Goal: Task Accomplishment & Management: Use online tool/utility

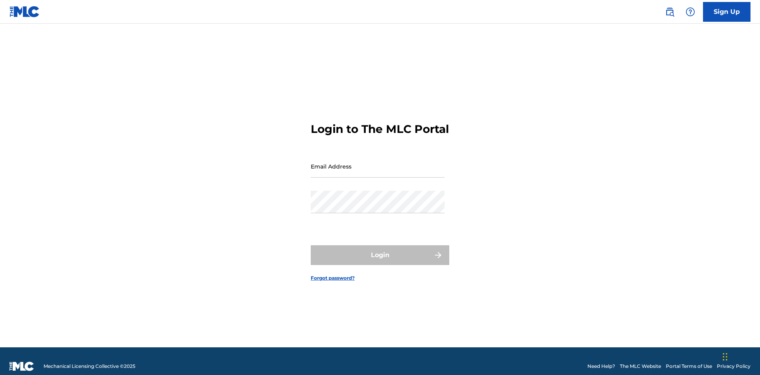
scroll to position [10, 0]
click at [377, 163] on input "Email Address" at bounding box center [378, 166] width 134 height 23
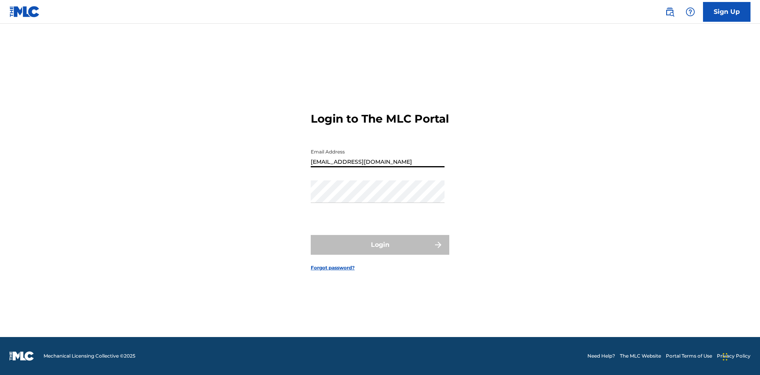
type input "[EMAIL_ADDRESS][DOMAIN_NAME]"
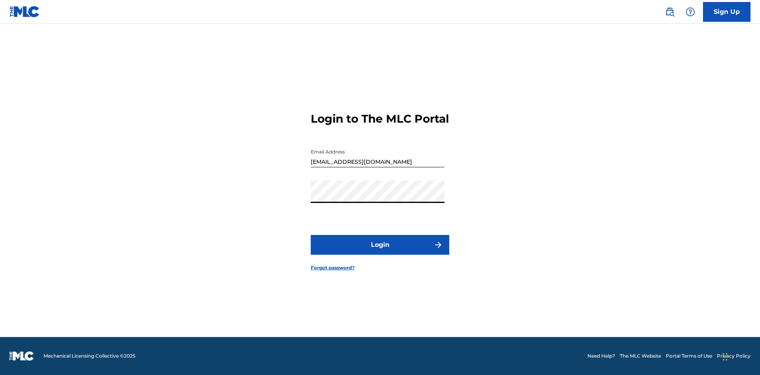
click at [380, 252] on button "Login" at bounding box center [380, 245] width 138 height 20
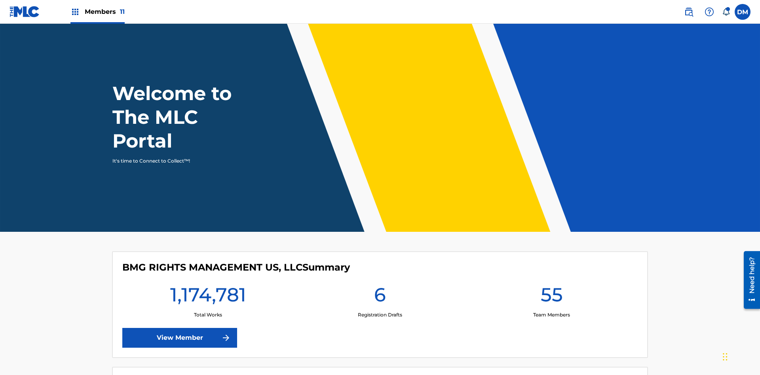
scroll to position [34, 0]
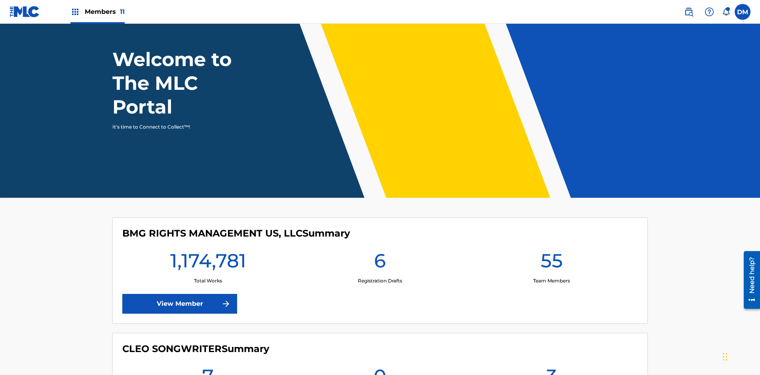
click at [97, 11] on span "Members 11" at bounding box center [105, 11] width 40 height 9
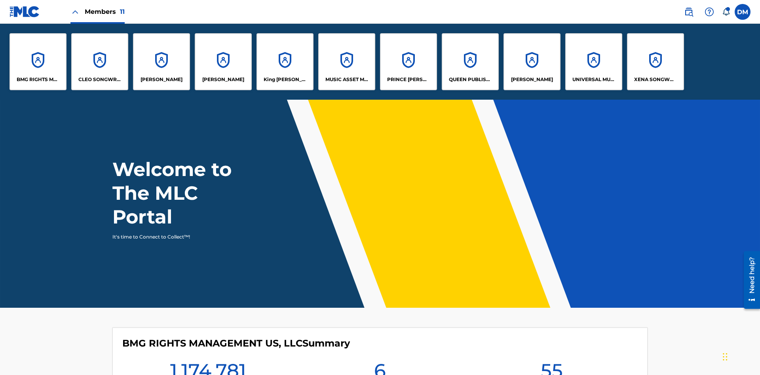
scroll to position [0, 0]
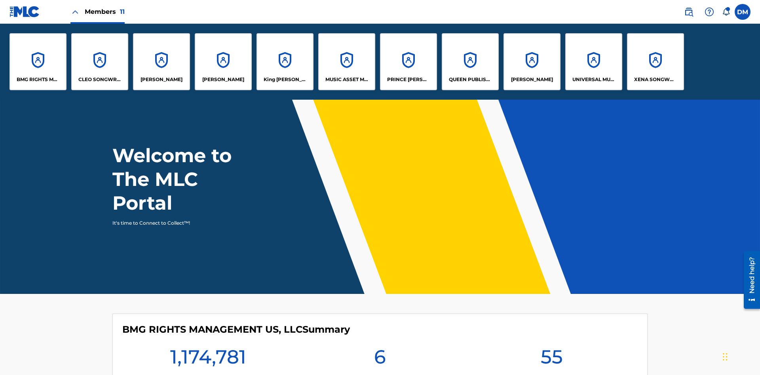
click at [284, 80] on p "King McTesterson" at bounding box center [285, 79] width 43 height 7
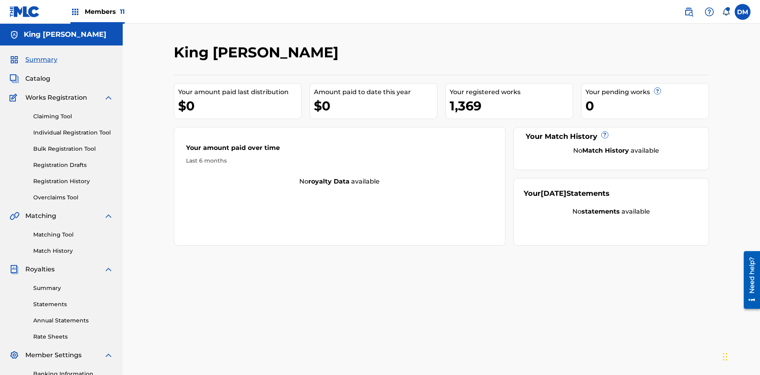
click at [73, 112] on link "Claiming Tool" at bounding box center [73, 116] width 80 height 8
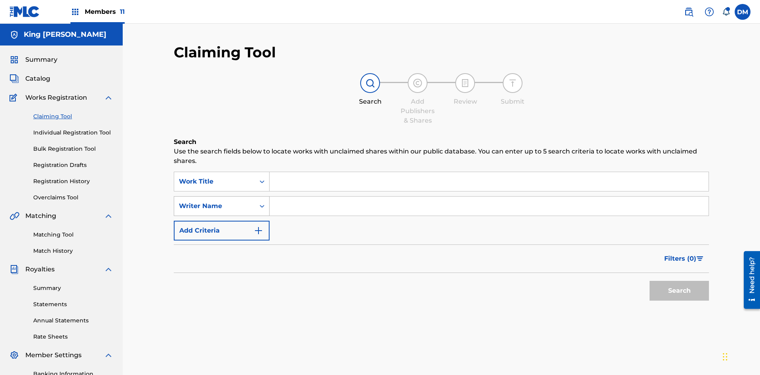
click at [214, 201] on div "Writer Name" at bounding box center [214, 205] width 71 height 9
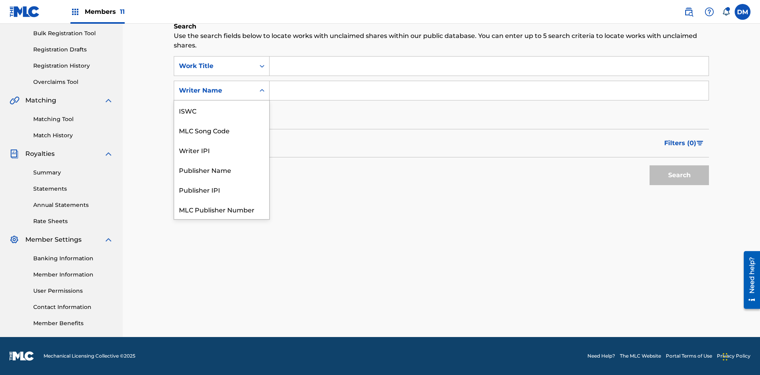
scroll to position [20, 0]
click at [222, 110] on div "MLC Song Code" at bounding box center [221, 111] width 95 height 20
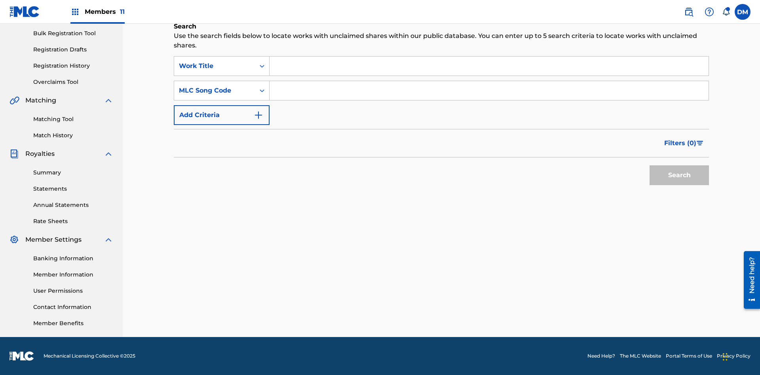
click at [489, 66] on input "Search Form" at bounding box center [488, 66] width 439 height 19
type input "NON-OWNED WORK TO CLAIM"
click at [489, 91] on input "Search Form" at bounding box center [488, 90] width 439 height 19
type input "RB0ZQR"
click at [679, 175] on button "Search" at bounding box center [678, 175] width 59 height 20
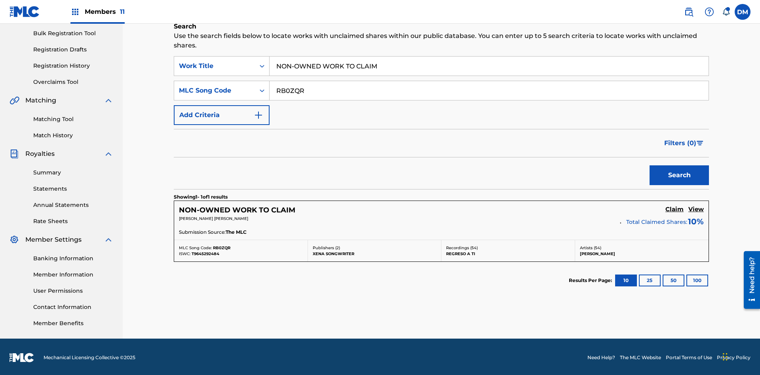
click at [674, 208] on h5 "Claim" at bounding box center [674, 210] width 18 height 8
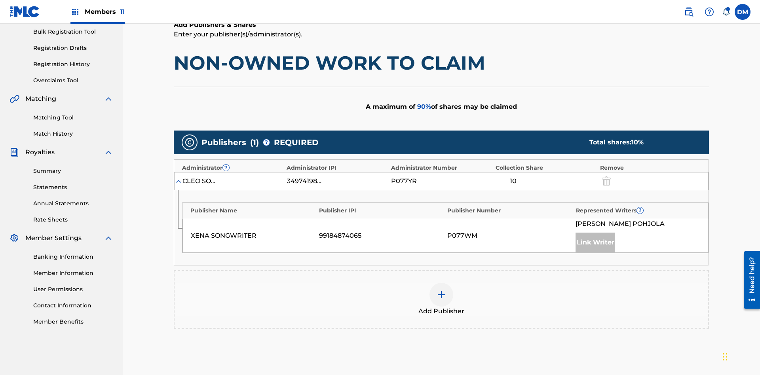
scroll to position [199, 0]
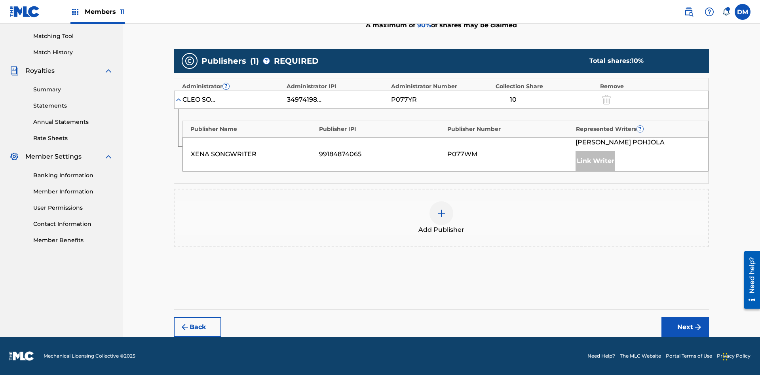
click at [685, 327] on button "Next" at bounding box center [684, 327] width 47 height 20
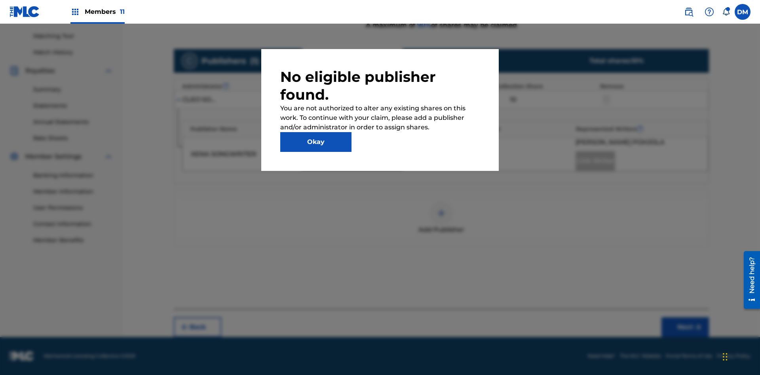
click at [316, 142] on button "Okay" at bounding box center [315, 142] width 71 height 20
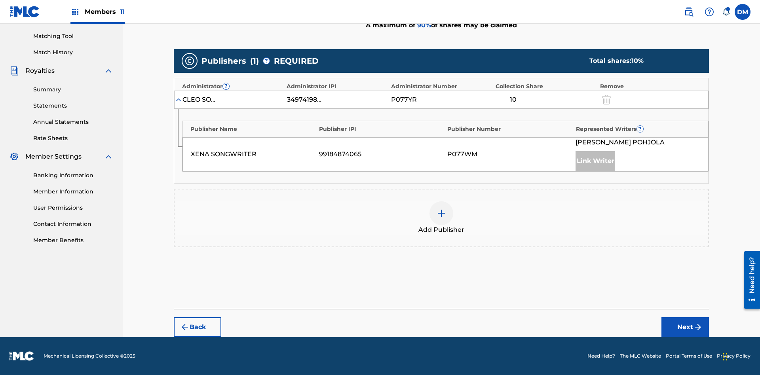
click at [441, 213] on img at bounding box center [440, 213] width 9 height 9
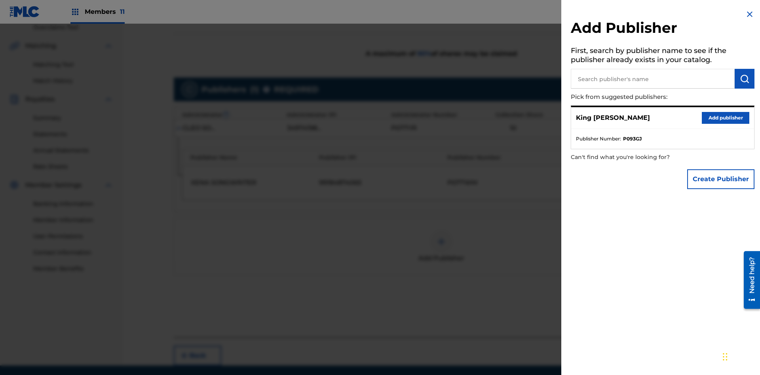
click at [652, 79] on input "text" at bounding box center [653, 79] width 164 height 20
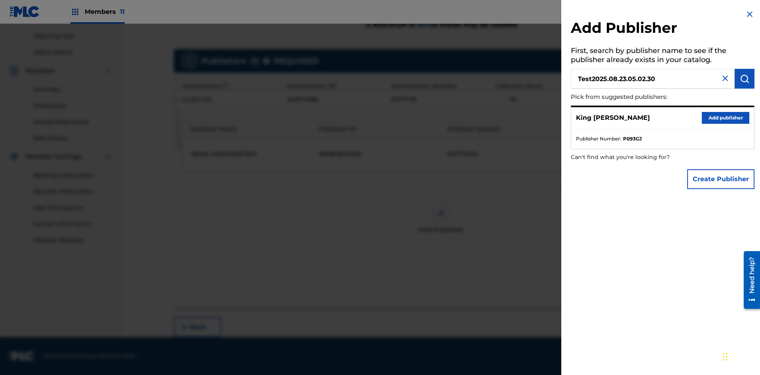
type input "Test2025.08.23.05.02.30"
click at [744, 79] on img "submit" at bounding box center [744, 78] width 9 height 9
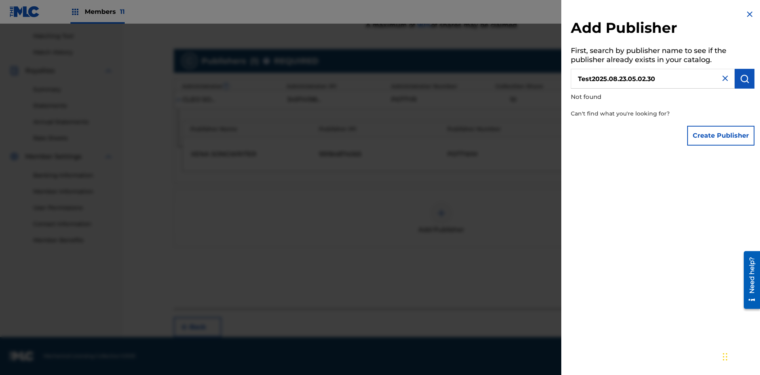
click at [721, 135] on button "Create Publisher" at bounding box center [720, 136] width 67 height 20
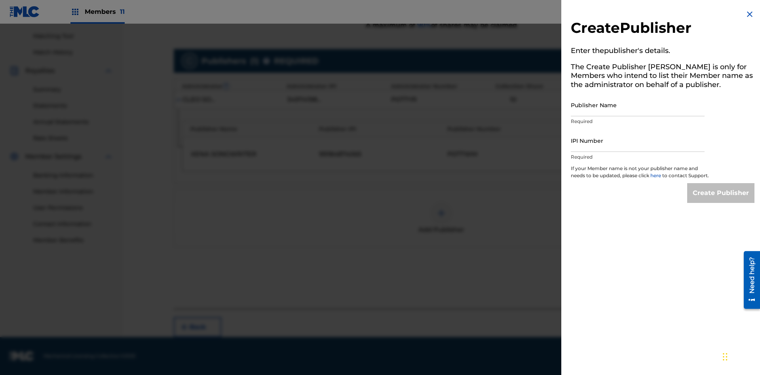
click at [637, 105] on input "Publisher Name" at bounding box center [638, 105] width 134 height 23
type input "Test2025.08.23.05.02.34"
click at [637, 140] on input "IPI Number" at bounding box center [638, 140] width 134 height 23
type input "00595839777"
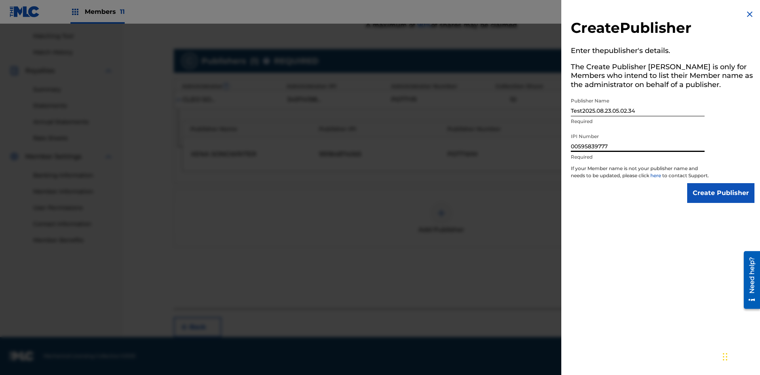
click at [721, 200] on input "Create Publisher" at bounding box center [720, 193] width 67 height 20
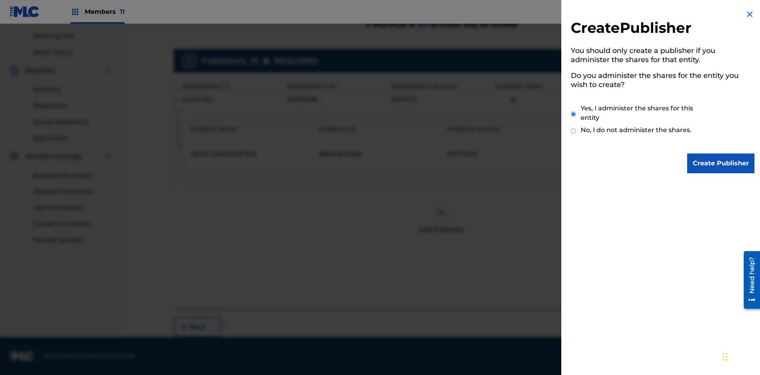
click at [573, 114] on input "Yes, I administer the shares for this entity" at bounding box center [573, 114] width 5 height 17
click at [721, 163] on input "Create Publisher" at bounding box center [720, 164] width 67 height 20
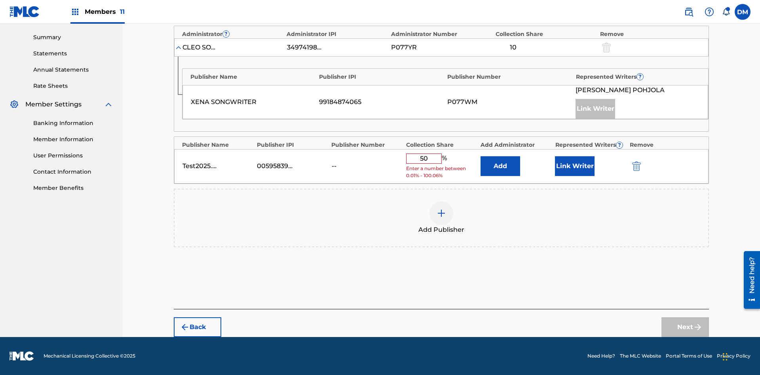
scroll to position [245, 0]
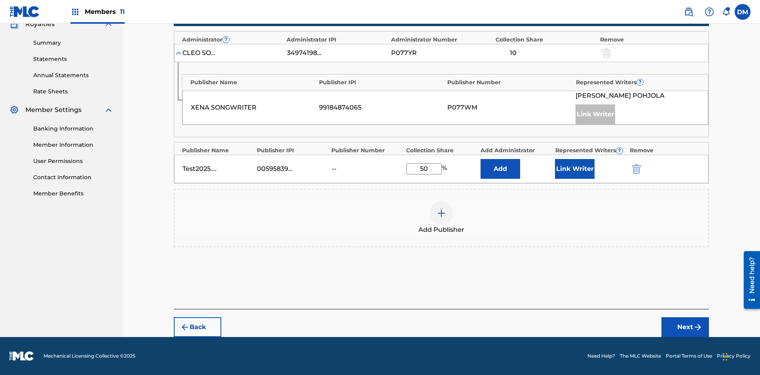
type input "50"
click at [575, 169] on button "Link Writer" at bounding box center [575, 169] width 40 height 20
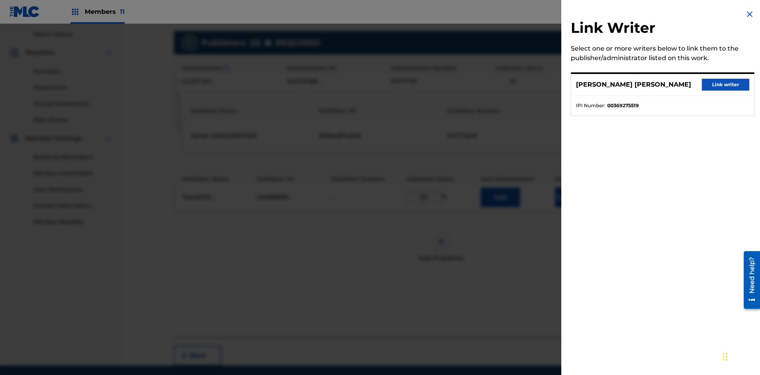
click at [725, 85] on button "Link writer" at bounding box center [725, 85] width 47 height 12
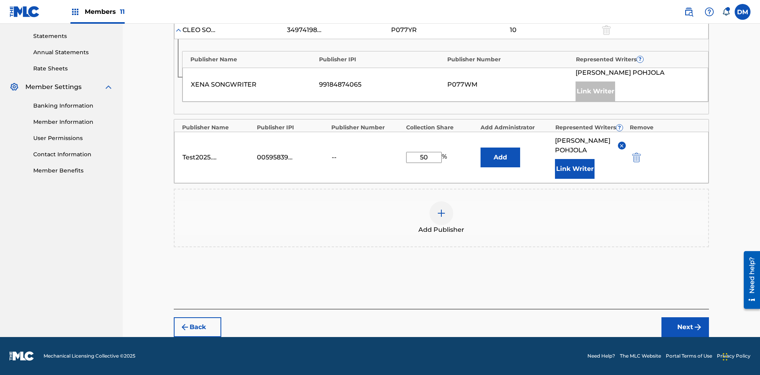
click at [575, 169] on button "Link Writer" at bounding box center [575, 169] width 40 height 20
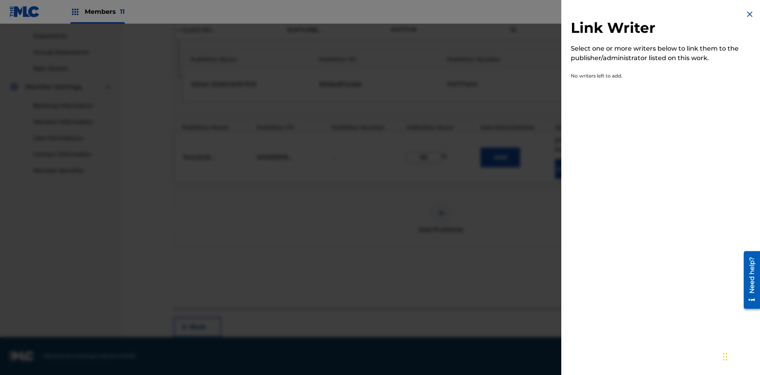
click at [749, 14] on img at bounding box center [749, 13] width 9 height 9
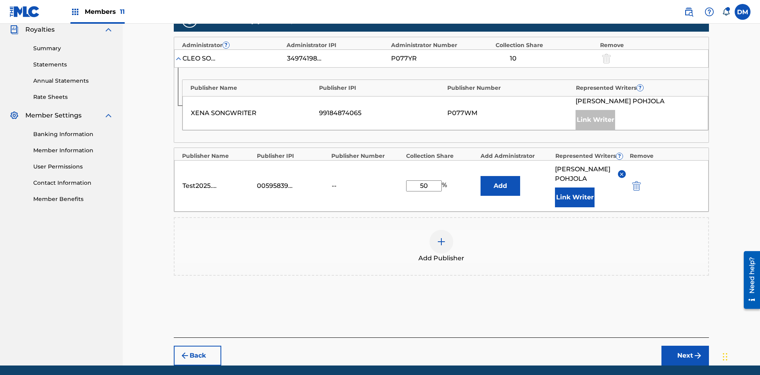
scroll to position [278, 0]
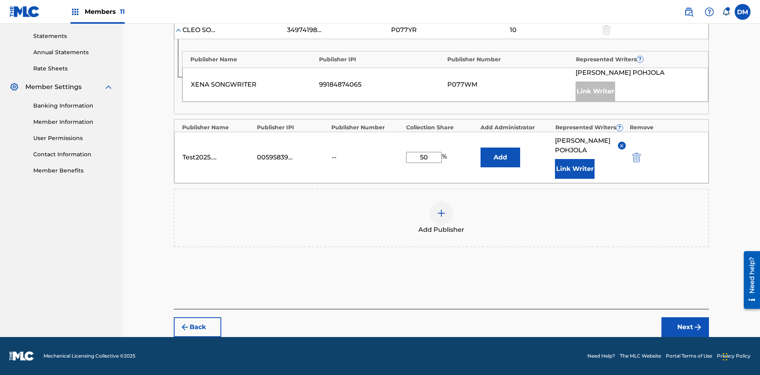
click at [500, 153] on button "Add" at bounding box center [500, 158] width 40 height 20
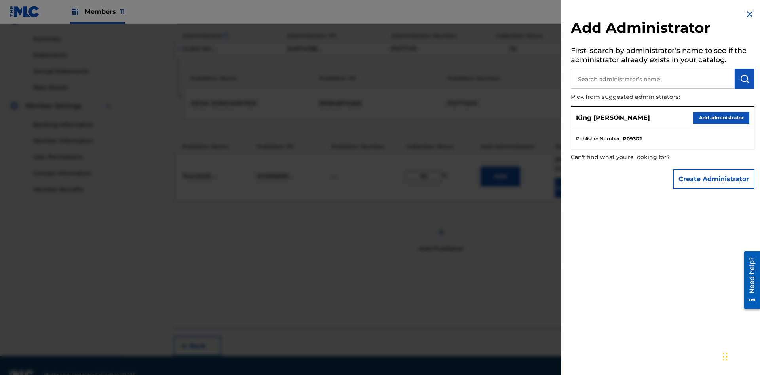
click at [652, 79] on input "text" at bounding box center [653, 79] width 164 height 20
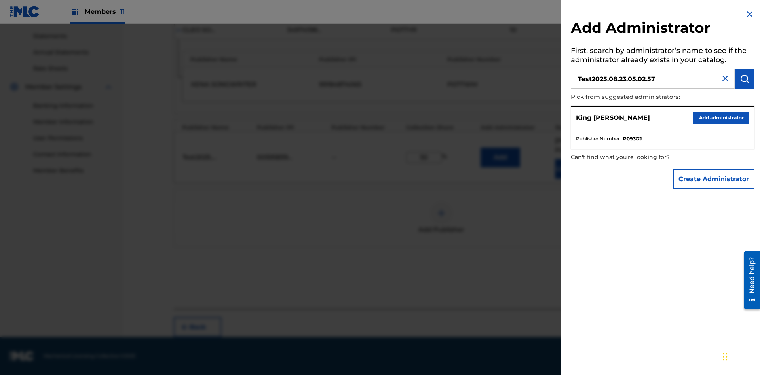
type input "Test2025.08.23.05.02.57"
click at [744, 79] on img "submit" at bounding box center [744, 78] width 9 height 9
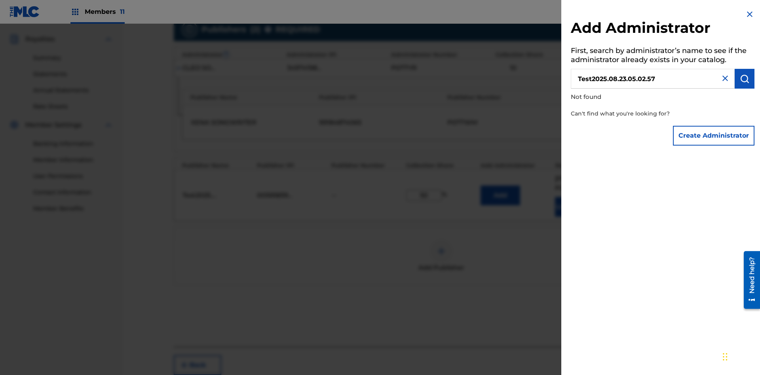
click at [714, 135] on button "Create Administrator" at bounding box center [714, 136] width 82 height 20
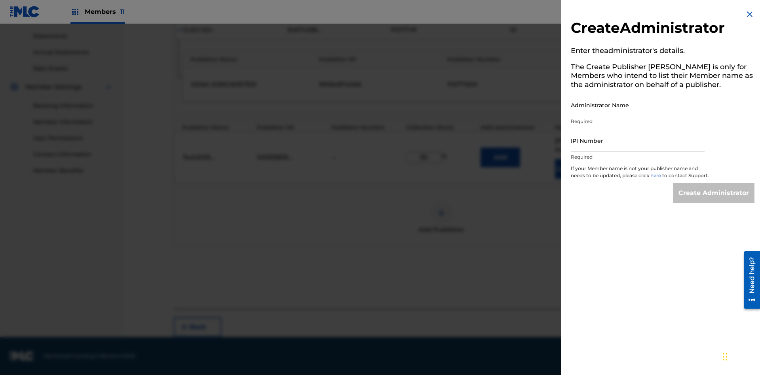
click at [637, 105] on input "Administrator Name" at bounding box center [638, 105] width 134 height 23
type input "Test2025.08.23.05.03.02"
click at [637, 140] on input "IPI Number" at bounding box center [638, 140] width 134 height 23
type input "00595839777"
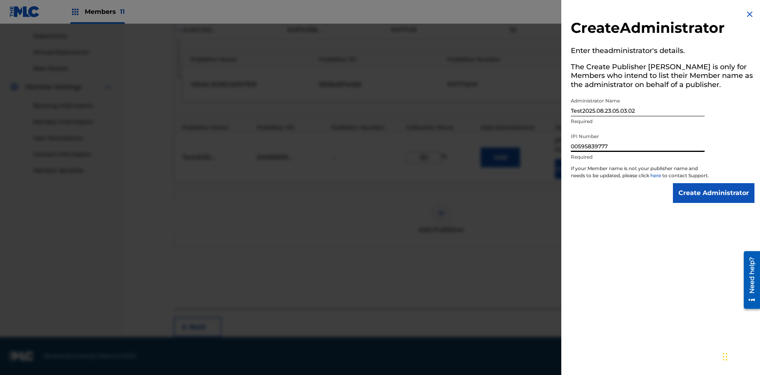
click at [714, 200] on input "Create Administrator" at bounding box center [714, 193] width 82 height 20
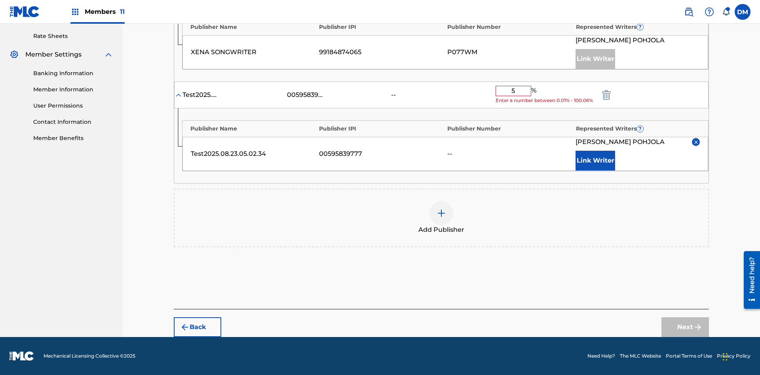
type input "50"
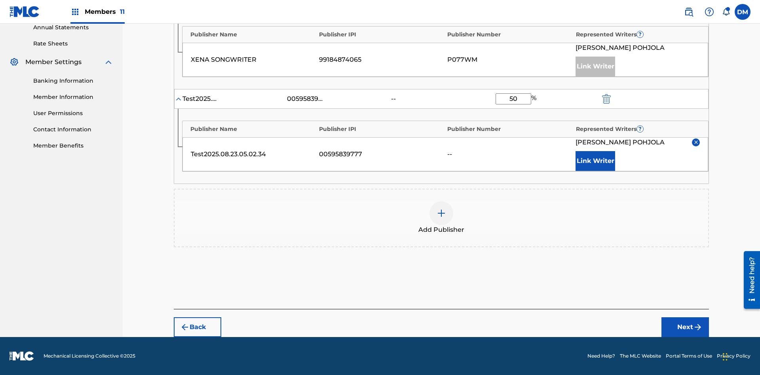
scroll to position [303, 0]
click at [685, 327] on button "Next" at bounding box center [684, 327] width 47 height 20
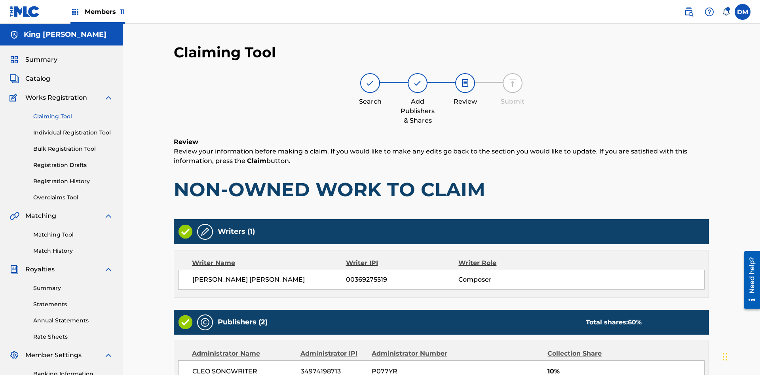
scroll to position [236, 0]
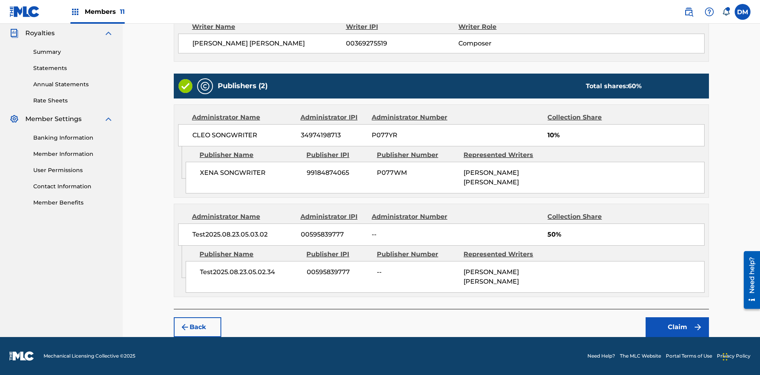
click at [677, 327] on button "Claim" at bounding box center [676, 327] width 63 height 20
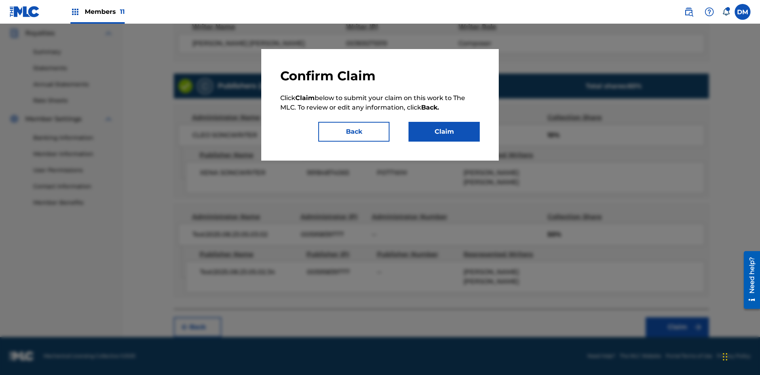
click at [444, 132] on button "Claim" at bounding box center [443, 132] width 71 height 20
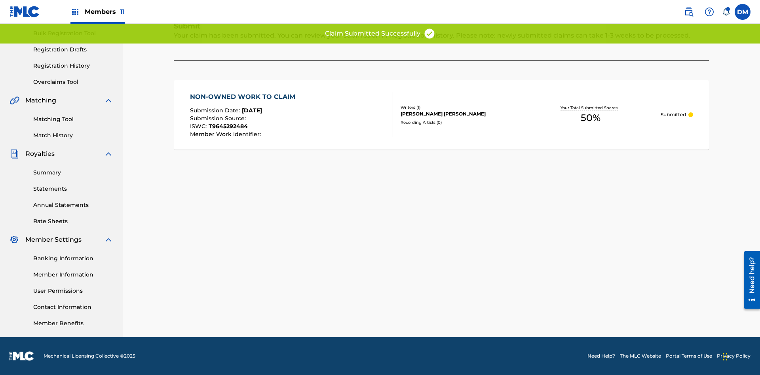
scroll to position [116, 0]
click at [73, 66] on link "Registration History" at bounding box center [73, 66] width 80 height 8
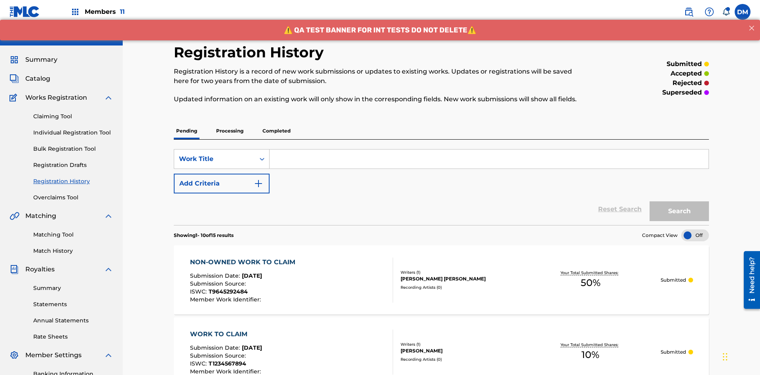
click at [489, 150] on input "Search Form" at bounding box center [488, 159] width 439 height 19
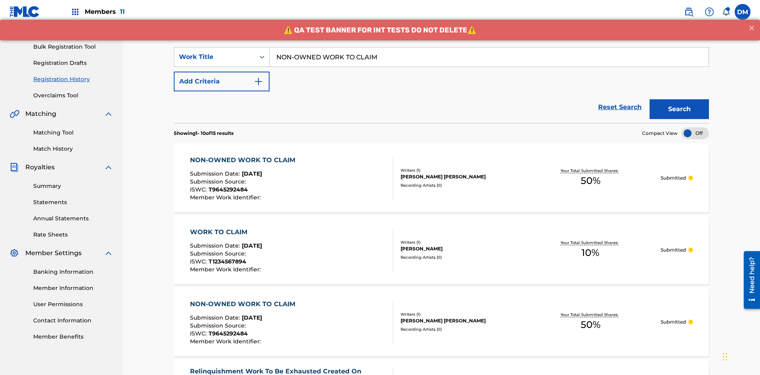
type input "NON-OWNED WORK TO CLAIM"
click at [679, 99] on button "Search" at bounding box center [678, 109] width 59 height 20
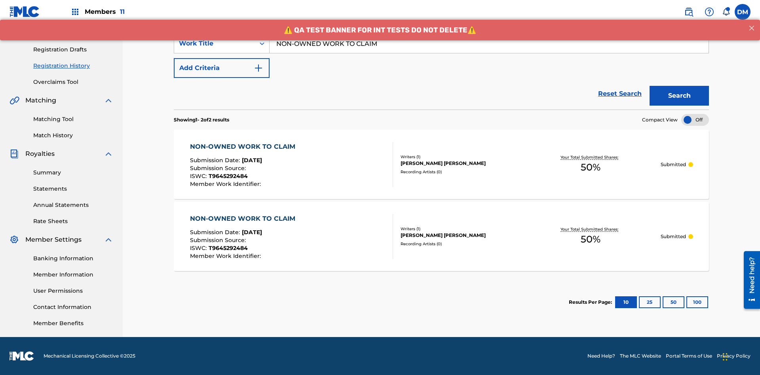
click at [441, 164] on div "TOM ZACHARY SEBASTIAN POHJOLA" at bounding box center [459, 163] width 119 height 7
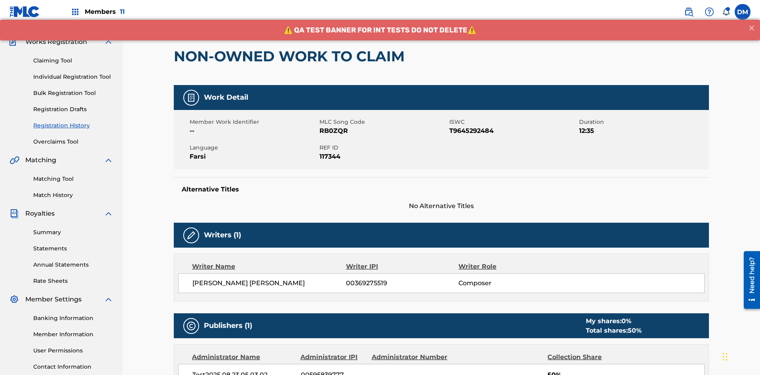
scroll to position [250, 0]
